Goal: Transaction & Acquisition: Download file/media

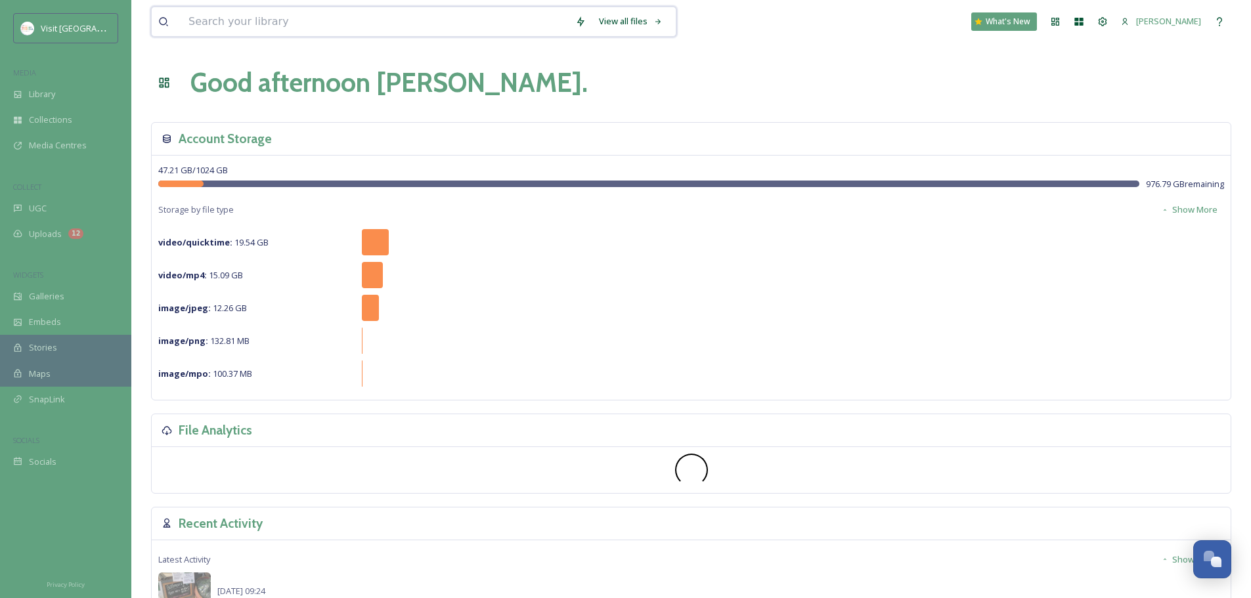
click at [294, 26] on input at bounding box center [375, 21] width 387 height 29
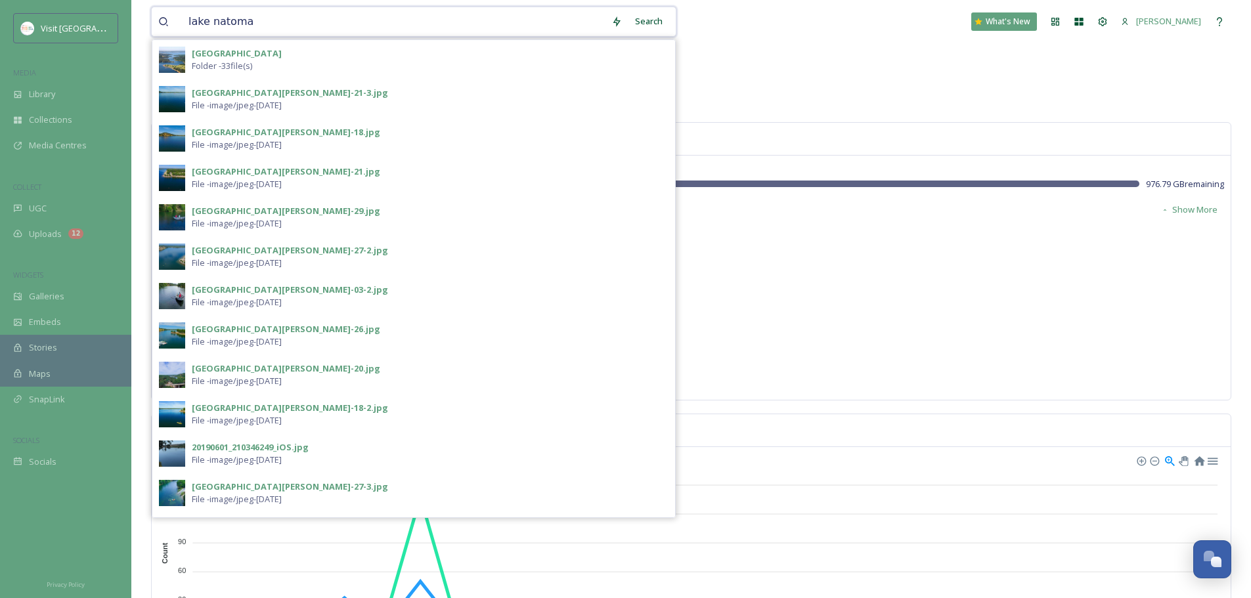
type input "lake natoma"
click at [370, 73] on div "Lake Natoma Folder - 33 file(s)" at bounding box center [413, 59] width 523 height 39
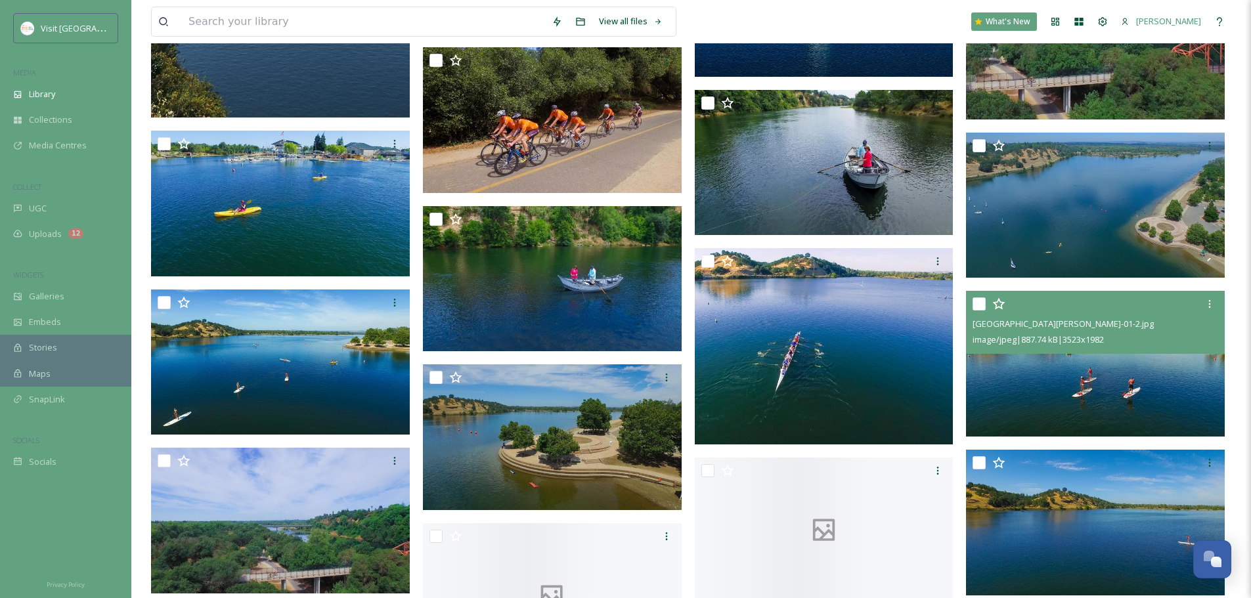
scroll to position [985, 0]
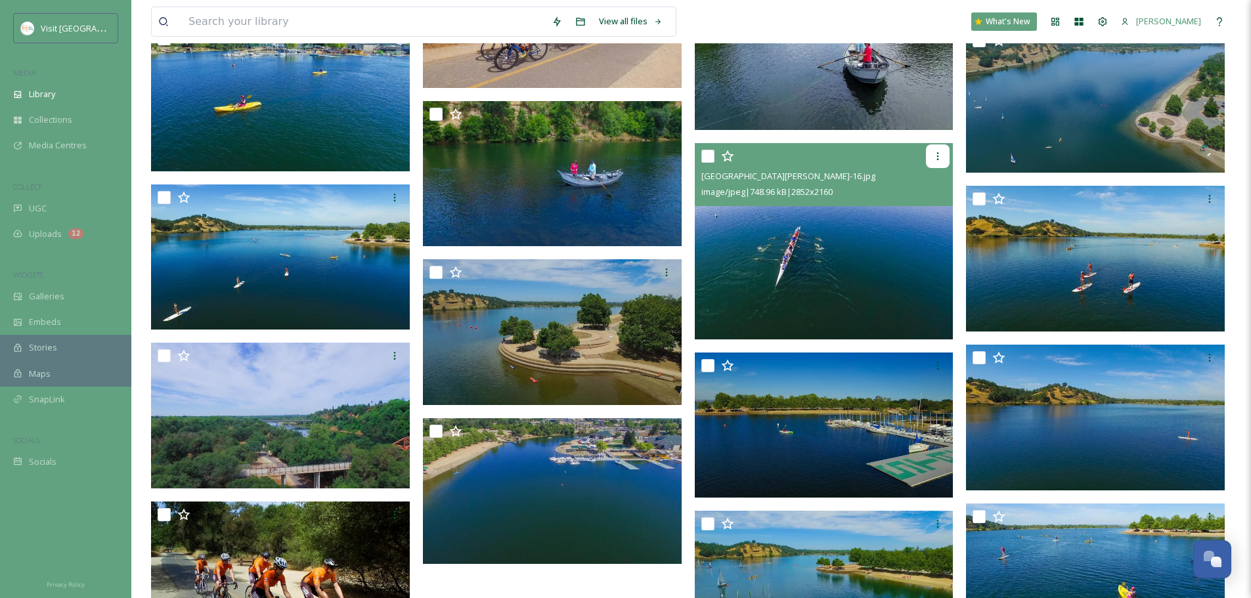
click at [935, 148] on div at bounding box center [938, 156] width 24 height 24
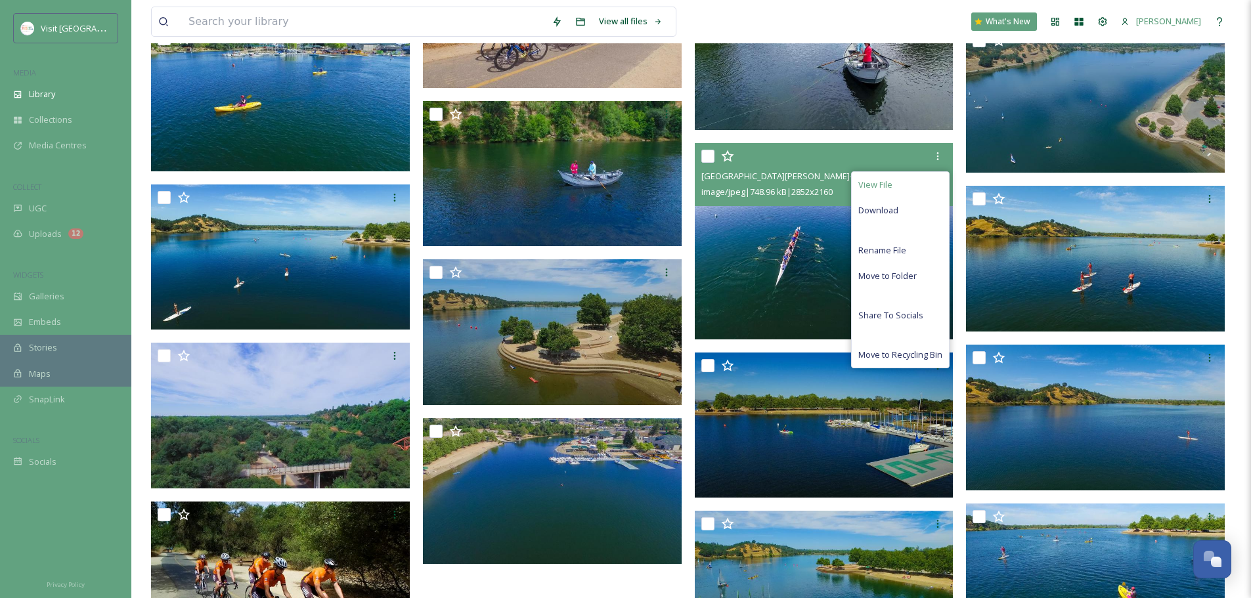
click at [918, 195] on div "View File" at bounding box center [900, 185] width 97 height 26
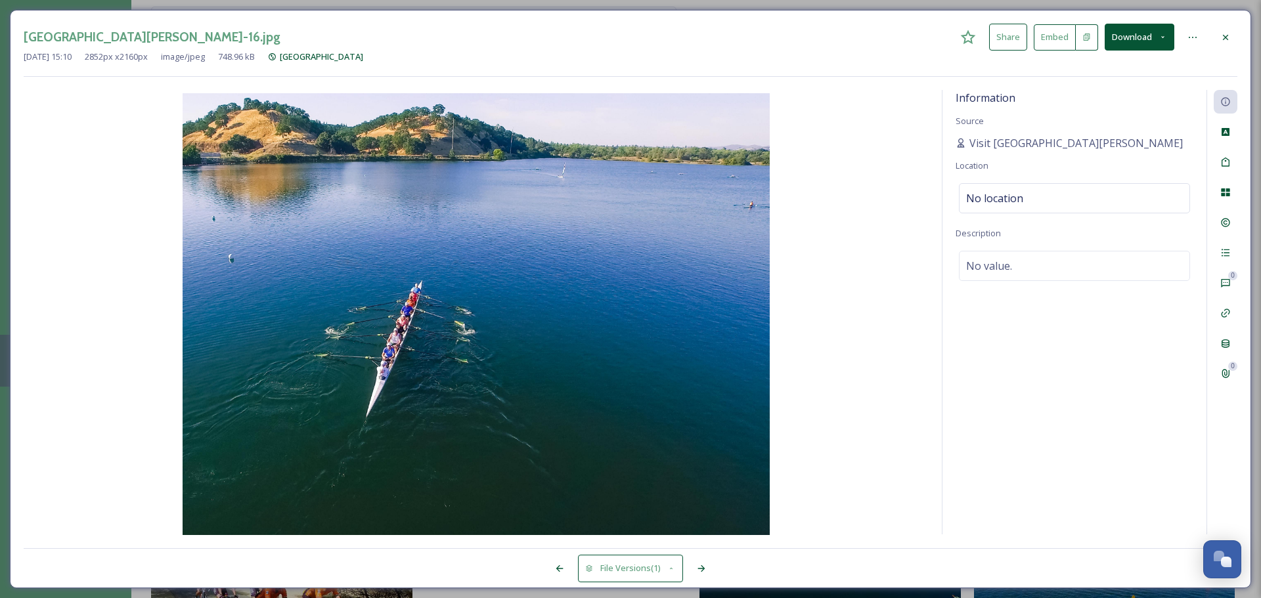
click at [1126, 37] on button "Download" at bounding box center [1140, 37] width 70 height 27
click at [1113, 66] on span "Download Original (2852 x 2160)" at bounding box center [1105, 67] width 124 height 12
click at [1232, 32] on div at bounding box center [1226, 38] width 24 height 24
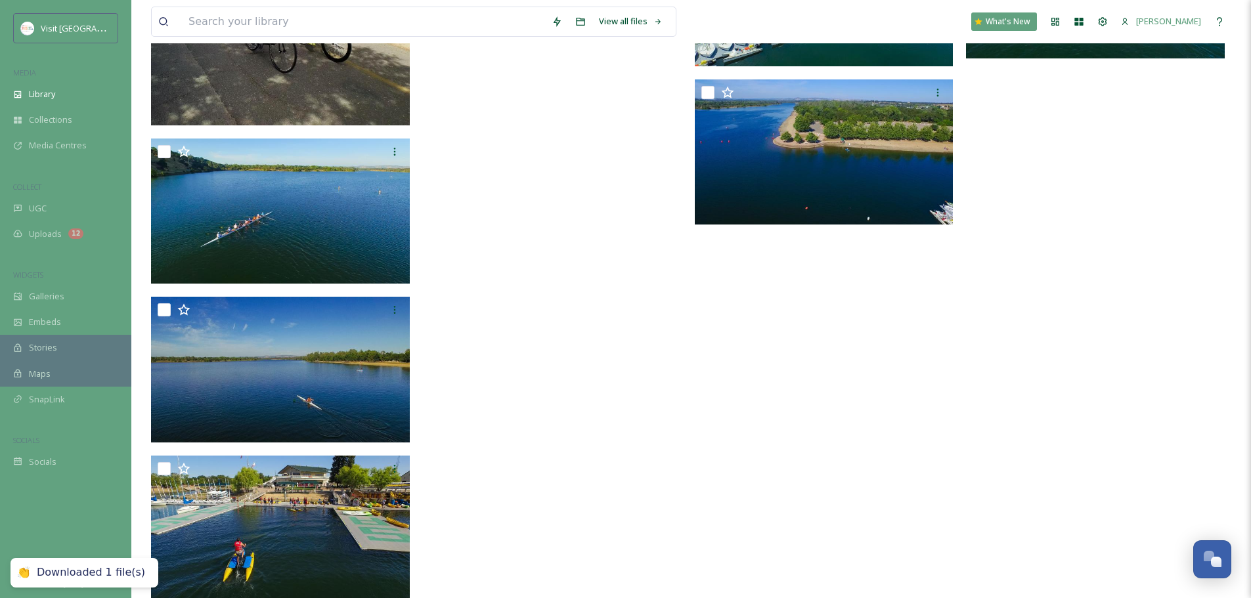
scroll to position [1601, 0]
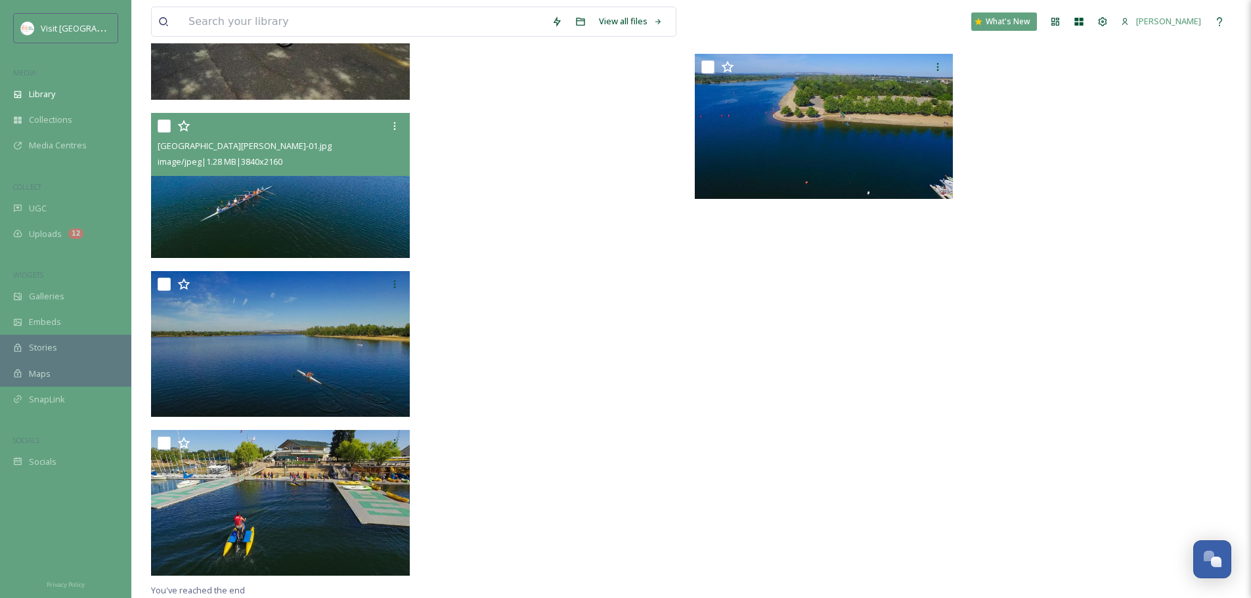
click at [299, 235] on img at bounding box center [280, 186] width 259 height 146
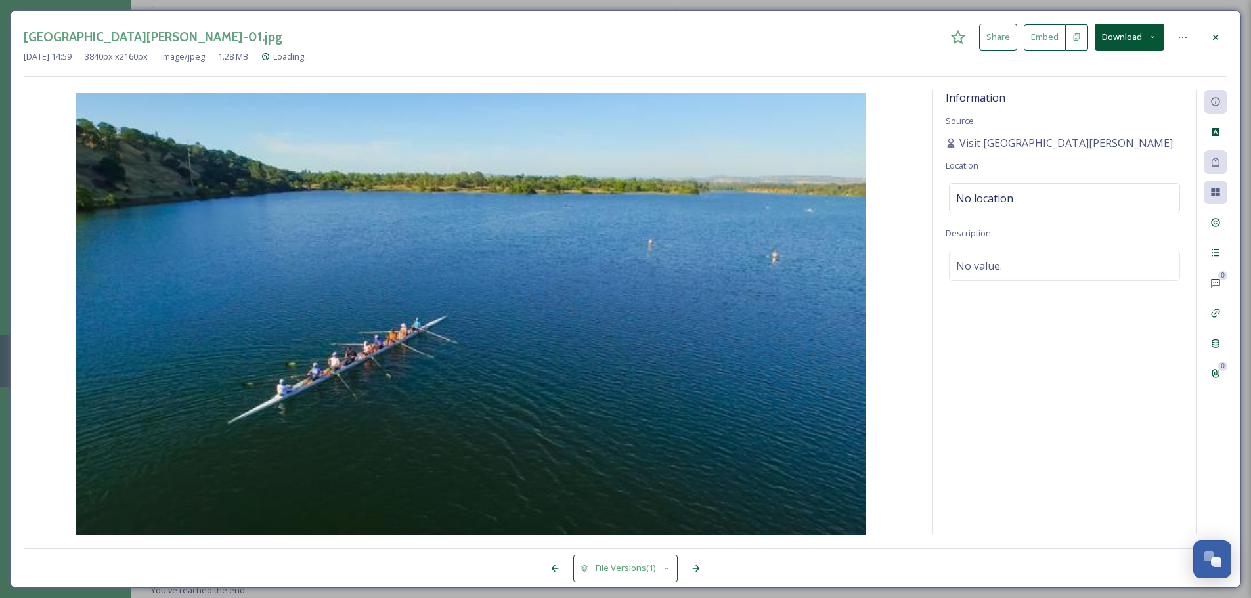
scroll to position [1442, 0]
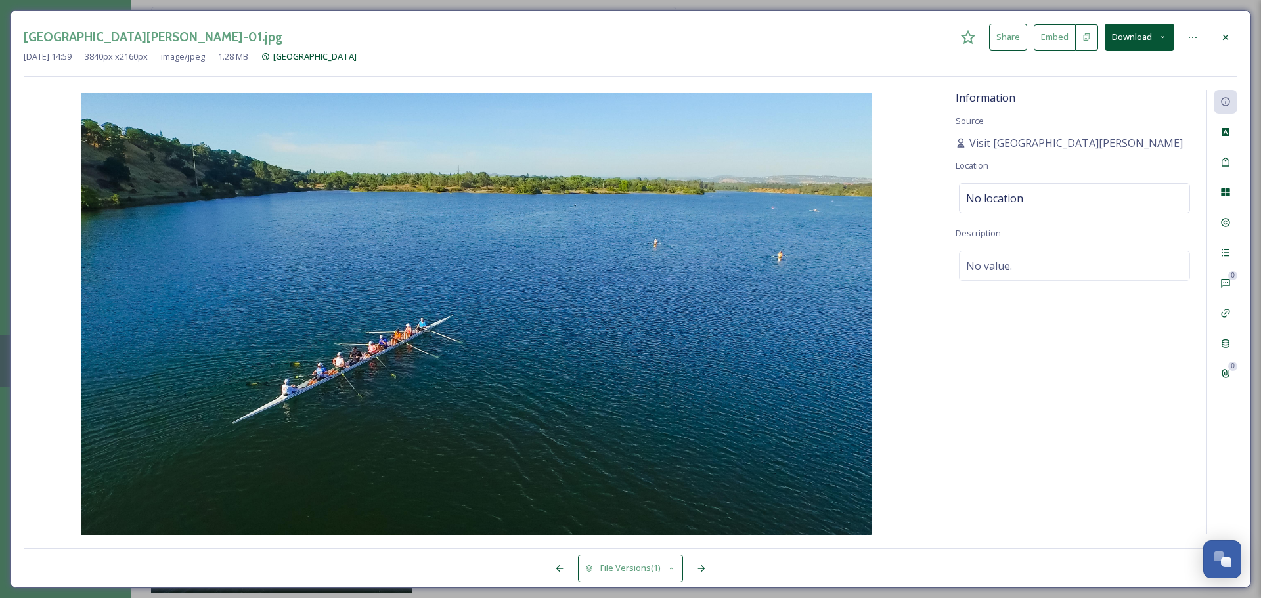
click at [1112, 45] on button "Download" at bounding box center [1140, 37] width 70 height 27
click at [1109, 72] on span "Download Original (3840 x 2160)" at bounding box center [1105, 67] width 124 height 12
click at [1223, 36] on icon at bounding box center [1225, 37] width 11 height 11
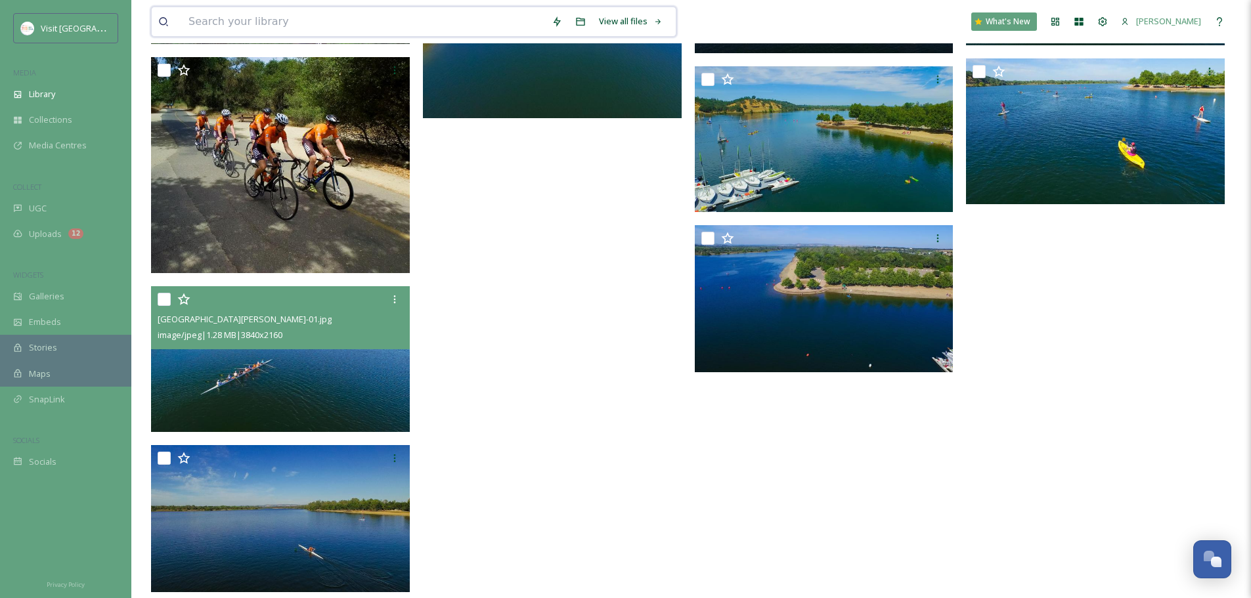
click at [385, 23] on input at bounding box center [363, 21] width 363 height 29
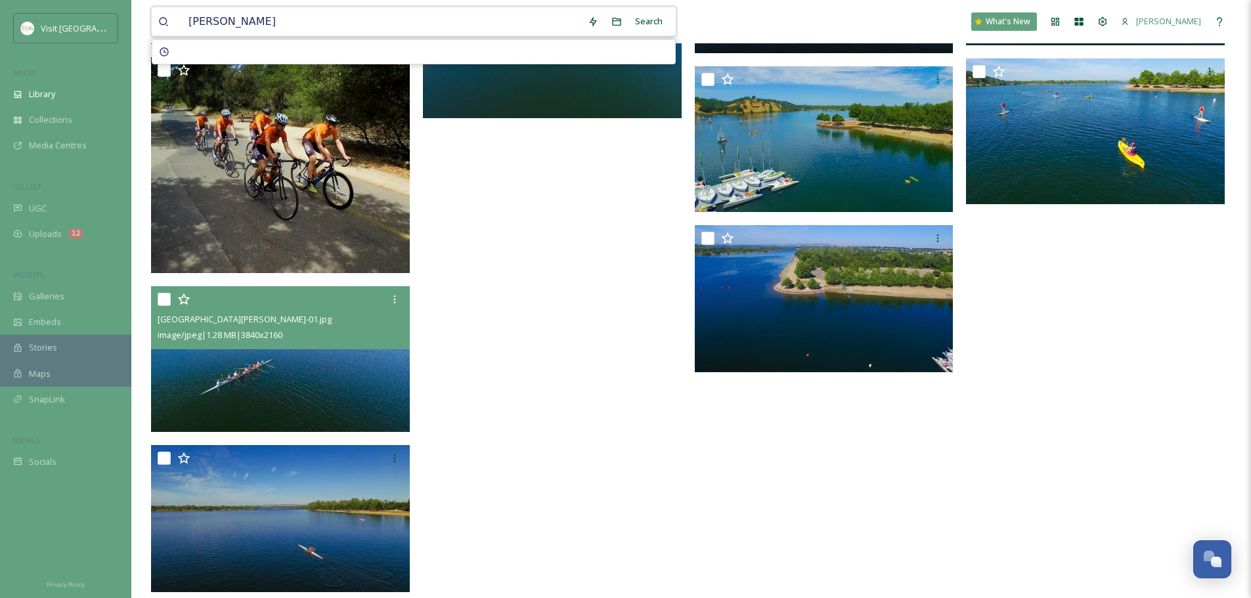
type input "rowing"
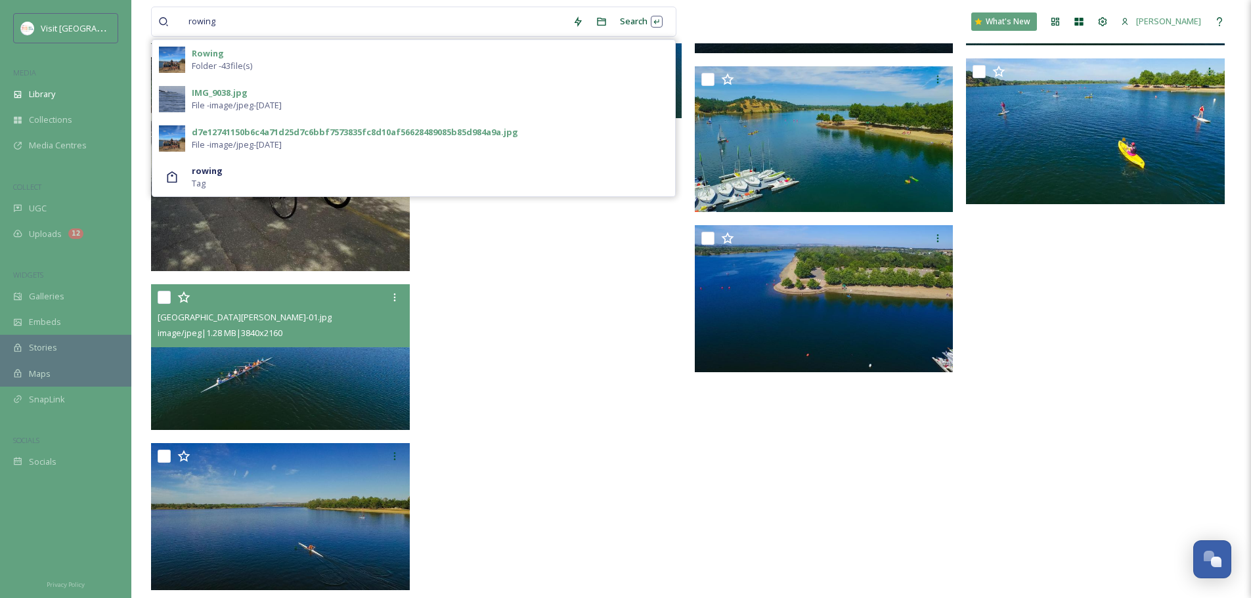
click at [291, 64] on div "Rowing Folder - 43 file(s)" at bounding box center [430, 59] width 477 height 25
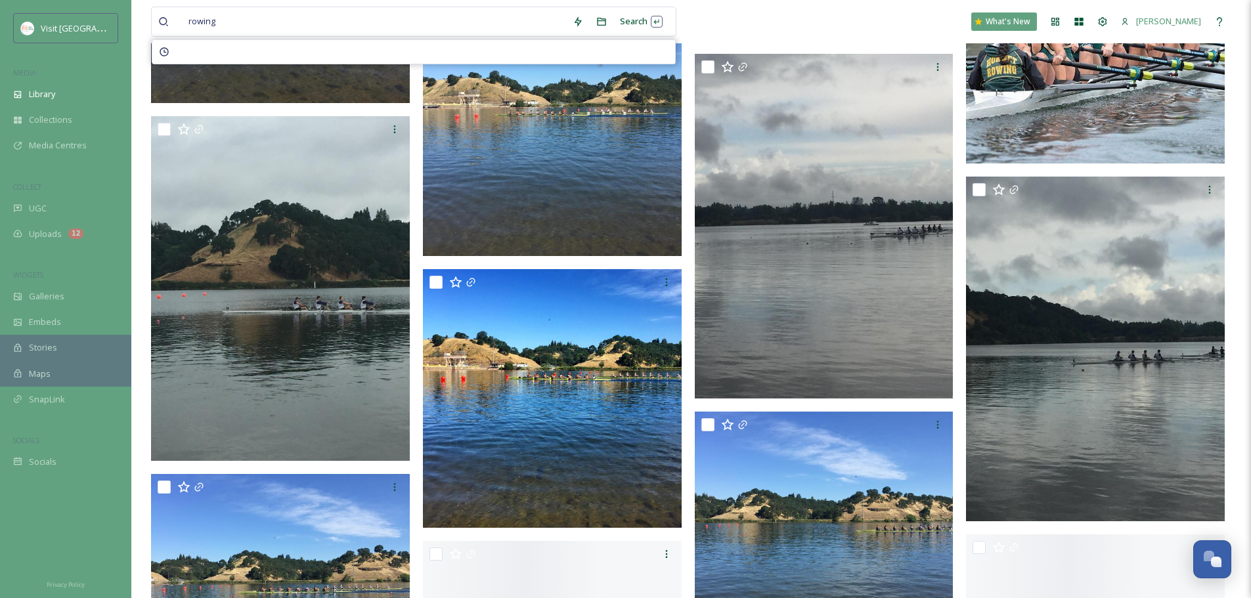
scroll to position [2517, 0]
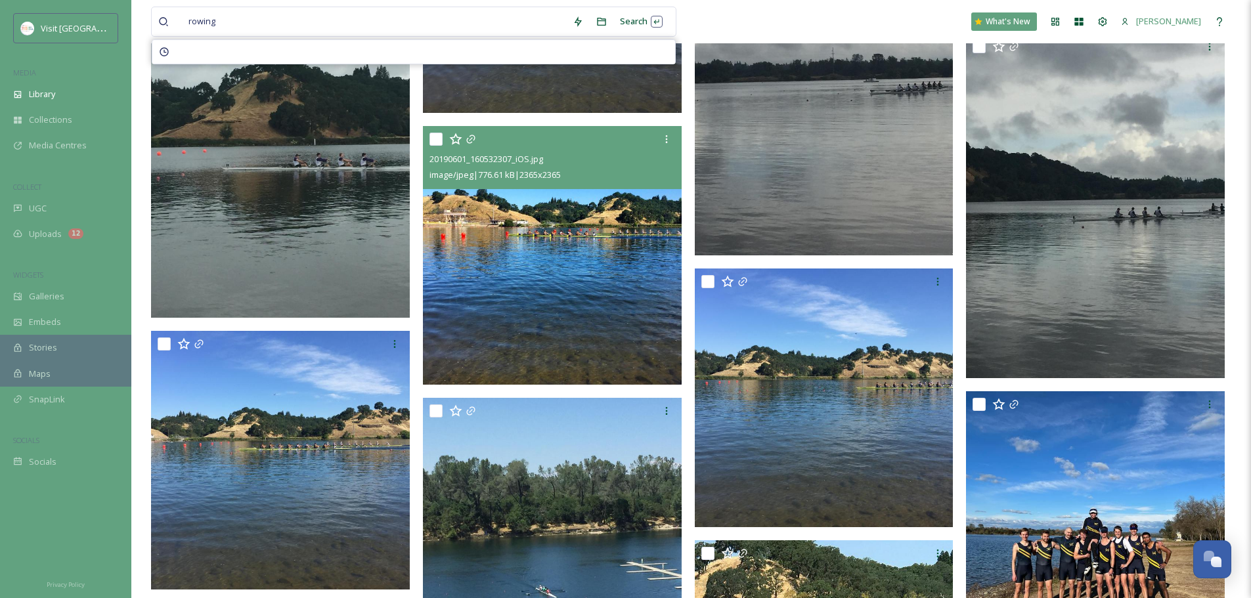
click at [652, 320] on img at bounding box center [552, 255] width 259 height 259
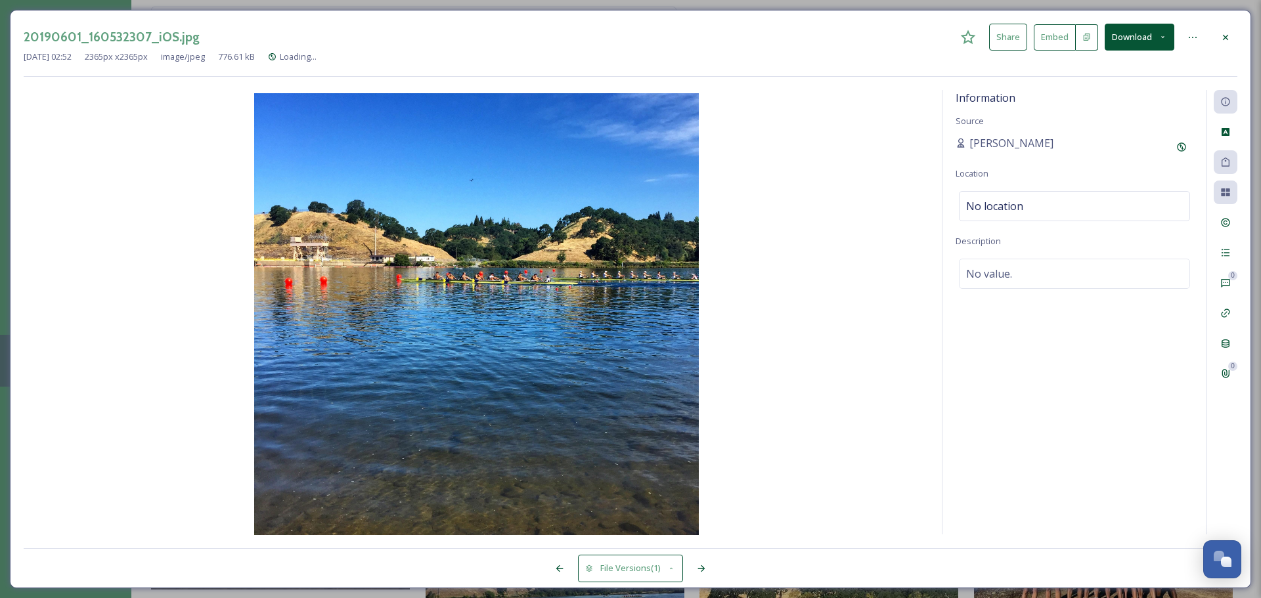
click at [1160, 46] on button "Download" at bounding box center [1140, 37] width 70 height 27
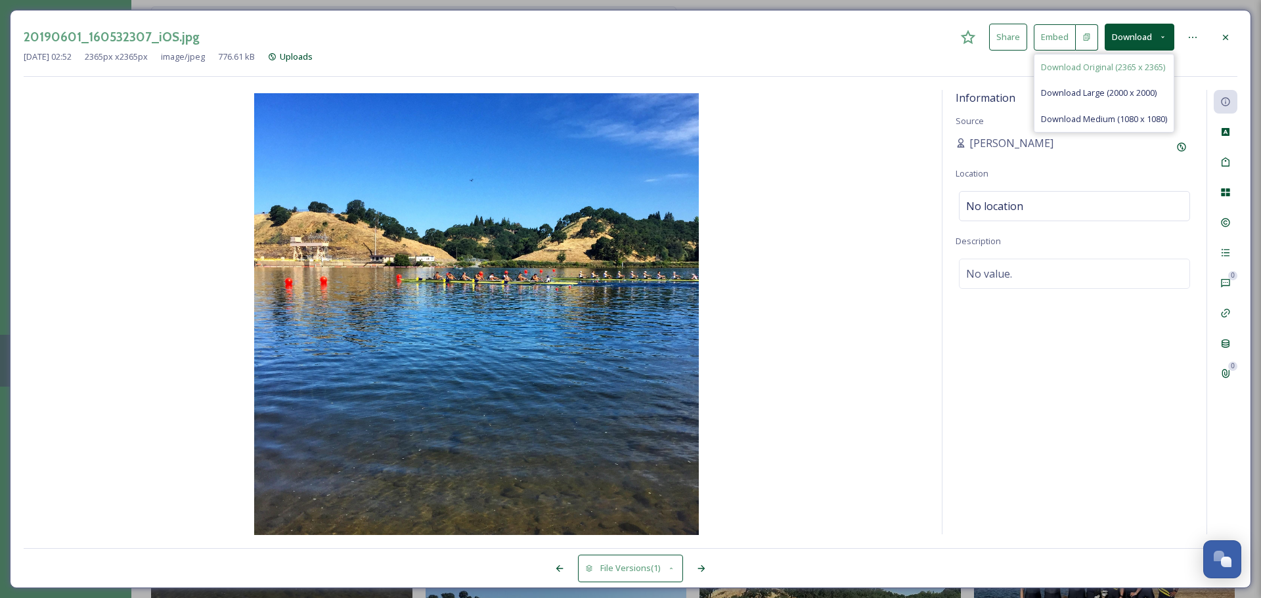
click at [1154, 67] on span "Download Original (2365 x 2365)" at bounding box center [1103, 67] width 124 height 12
click at [1216, 37] on div at bounding box center [1226, 38] width 24 height 24
